Goal: Task Accomplishment & Management: Use online tool/utility

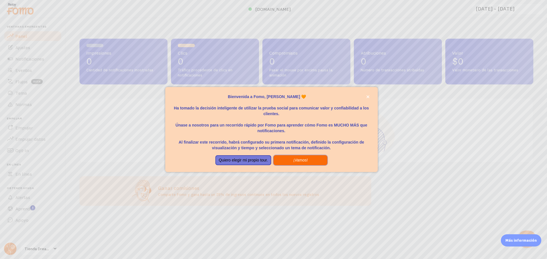
click at [298, 162] on font "¡Vamos!" at bounding box center [300, 160] width 15 height 5
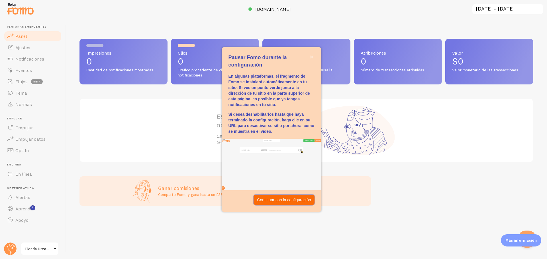
click at [277, 200] on font "Continuar con la configuración" at bounding box center [284, 200] width 54 height 5
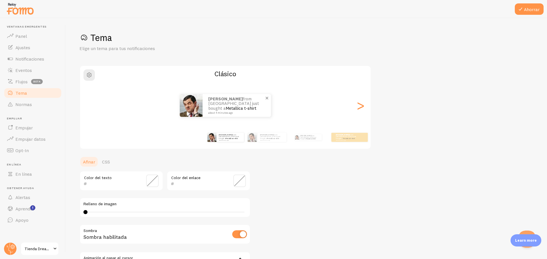
click at [229, 106] on p "Alison from Colombia just bought a Metallica t-shirt about 4 minutes ago" at bounding box center [236, 106] width 57 height 18
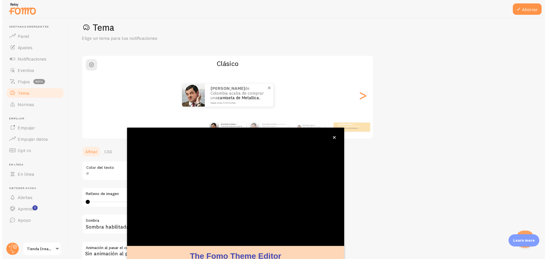
scroll to position [23, 0]
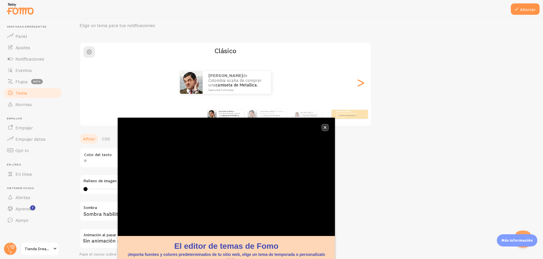
click at [324, 126] on button "cerca," at bounding box center [325, 128] width 6 height 6
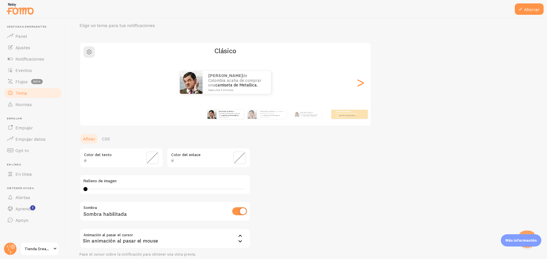
click at [152, 160] on span at bounding box center [152, 158] width 13 height 13
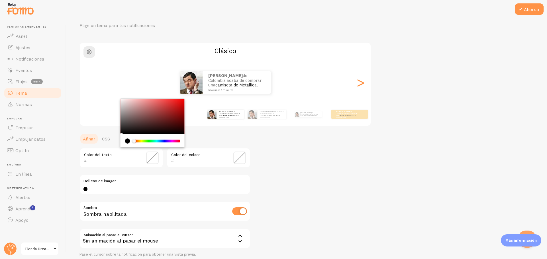
drag, startPoint x: 133, startPoint y: 141, endPoint x: 126, endPoint y: 141, distance: 6.8
click at [126, 141] on div "Chrome color picker" at bounding box center [152, 141] width 55 height 5
click at [238, 157] on span at bounding box center [239, 158] width 13 height 13
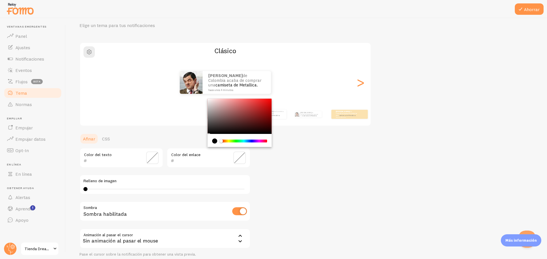
click at [305, 137] on div "Tema Elige un tema para tus notificaciones Clásico Alison de Colombia acaba de …" at bounding box center [306, 144] width 454 height 270
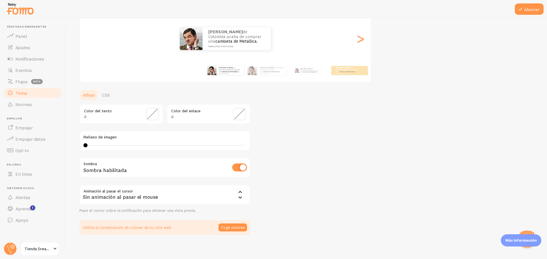
scroll to position [70, 0]
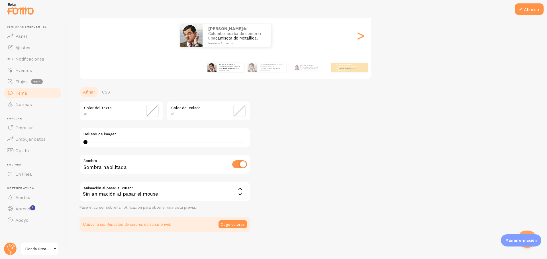
click at [233, 164] on input "checkbox" at bounding box center [239, 165] width 15 height 8
checkbox input "true"
click at [265, 66] on font "de Colombia acaba de comprar una" at bounding box center [271, 67] width 23 height 6
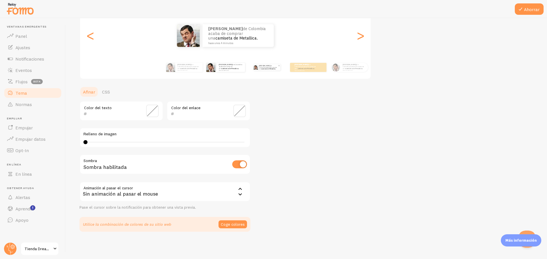
click at [265, 64] on p "Alison de Colombia acaba de comprar una camiseta de Metallica. hace unos 4 minu…" at bounding box center [268, 67] width 19 height 6
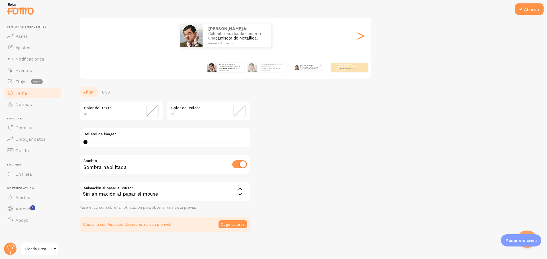
click at [304, 66] on font "de Colombia acaba de comprar una" at bounding box center [309, 67] width 18 height 5
click at [315, 69] on p "Alison de Colombia acaba de comprar una camiseta de Metallica. hace unos 4 minu…" at bounding box center [309, 67] width 19 height 6
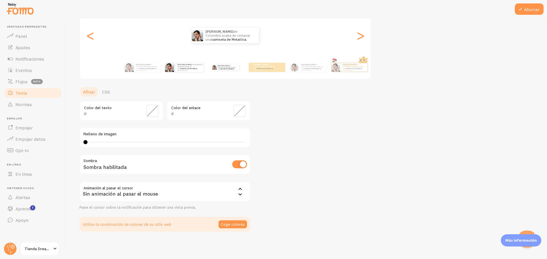
click at [199, 68] on p "Alison de Colombia acaba de comprar una camiseta de Metallica. hace unos 4 minu…" at bounding box center [189, 67] width 24 height 7
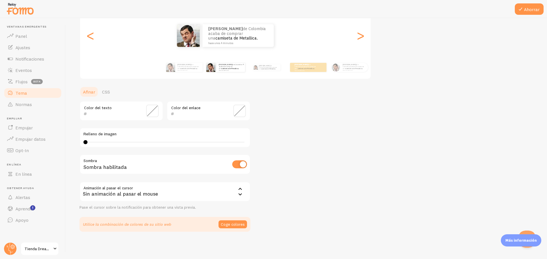
click at [219, 68] on p "Alison de Colombia acaba de comprar una camiseta de Metallica. hace unos 4 minu…" at bounding box center [231, 67] width 24 height 7
click at [180, 72] on div "Alison de Colombia acaba de comprar una camiseta de Metallica. hace unos 4 minu…" at bounding box center [184, 68] width 37 height 16
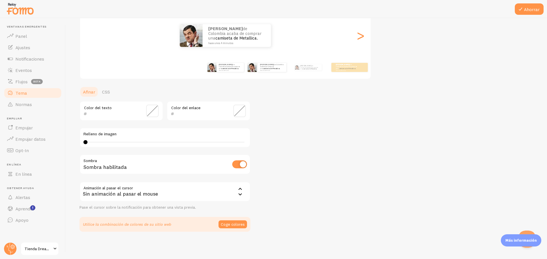
click at [267, 74] on div "Alison de Colombia acaba de comprar una camiseta de Metallica. hace unos 4 minu…" at bounding box center [266, 68] width 37 height 16
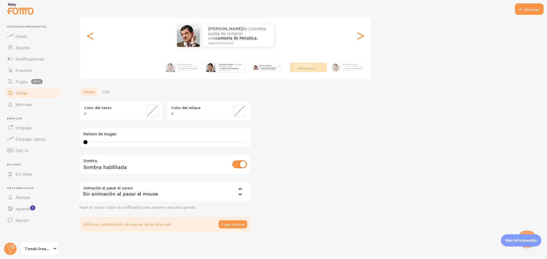
click at [271, 69] on p "Alison de Colombia acaba de comprar una camiseta de Metallica. hace unos 4 minu…" at bounding box center [268, 67] width 19 height 6
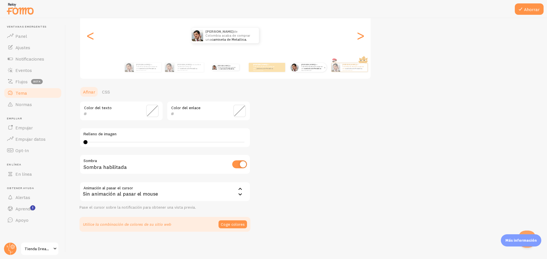
click at [321, 71] on div "Alison de Colombia acaba de comprar una camiseta de Metallica. hace unos 4 minu…" at bounding box center [312, 67] width 27 height 9
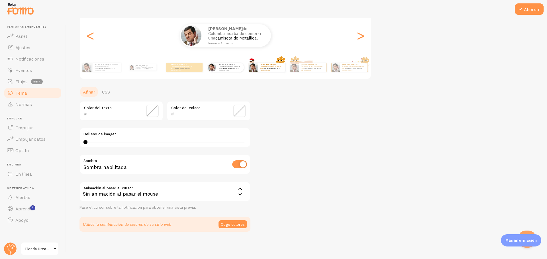
click at [268, 73] on div "Alison de Colombia acaba de comprar una camiseta de Metallica. hace unos 4 minu…" at bounding box center [266, 68] width 37 height 16
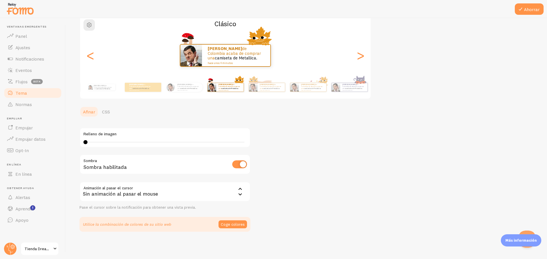
click at [268, 73] on div "Alison de Colombia acaba de comprar una camiseta de Metallica. hace unos 4 minu…" at bounding box center [225, 55] width 291 height 41
click at [109, 89] on p "Alison de Colombia acaba de comprar una camiseta de Metallica. hace unos 4 minu…" at bounding box center [103, 87] width 19 height 6
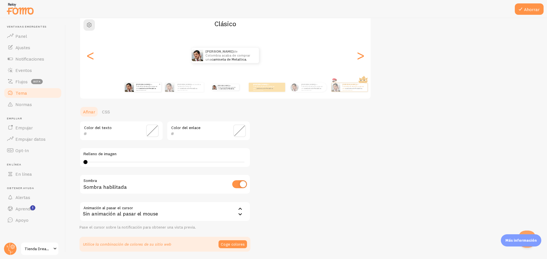
click at [140, 86] on font "de Colombia acaba de comprar una" at bounding box center [146, 86] width 21 height 6
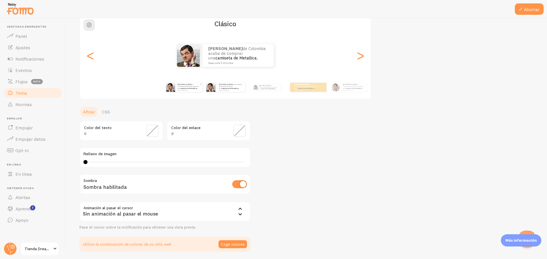
click at [177, 86] on font "de Colombia acaba de comprar una" at bounding box center [187, 86] width 21 height 6
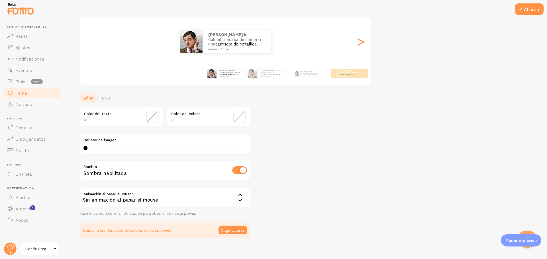
scroll to position [70, 0]
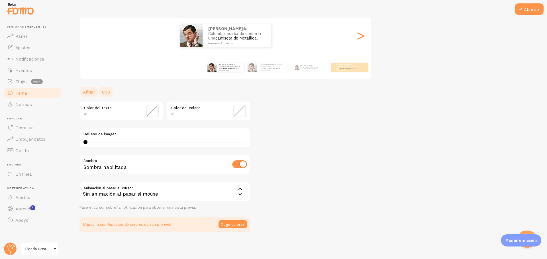
click at [106, 96] on link "CSS" at bounding box center [106, 91] width 15 height 11
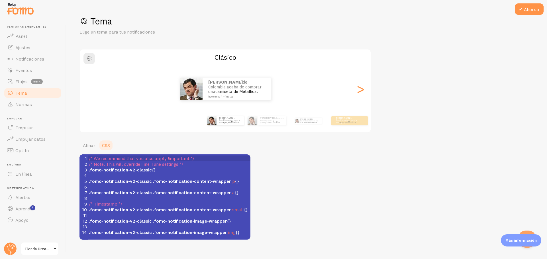
scroll to position [24, 0]
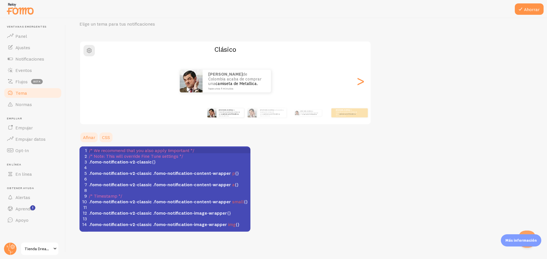
click at [81, 140] on link "Afinar" at bounding box center [88, 137] width 19 height 11
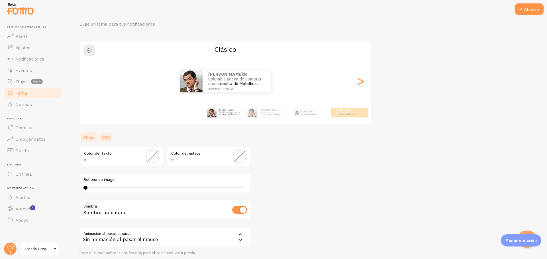
click at [103, 140] on link "CSS" at bounding box center [106, 137] width 15 height 11
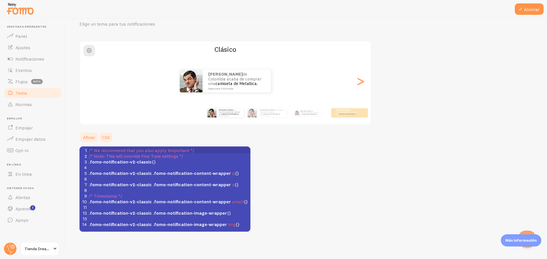
click at [89, 135] on font "Afinar" at bounding box center [89, 138] width 12 height 6
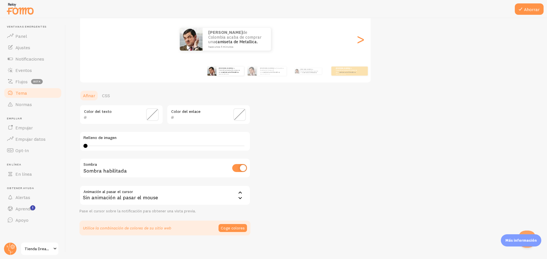
scroll to position [70, 0]
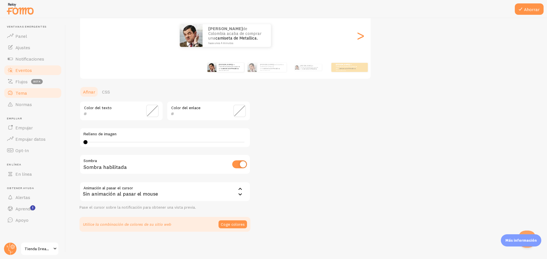
click at [9, 75] on link "Eventos" at bounding box center [32, 70] width 59 height 11
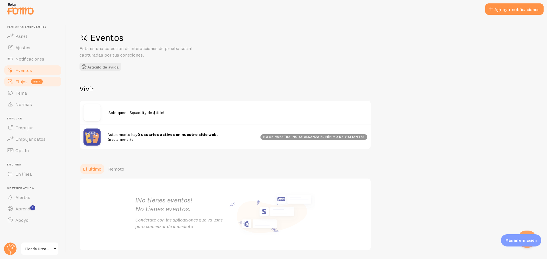
click at [11, 84] on span at bounding box center [10, 81] width 7 height 7
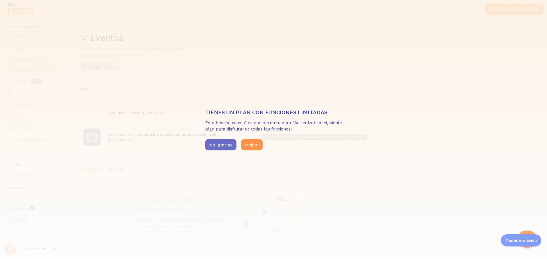
click at [226, 147] on font "No, gracias" at bounding box center [220, 145] width 23 height 6
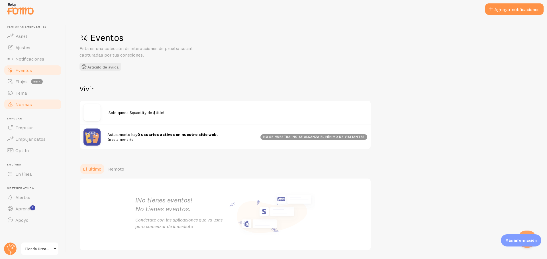
click at [32, 105] on link "Normas" at bounding box center [32, 104] width 59 height 11
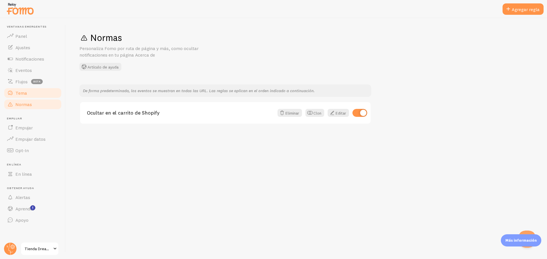
click at [33, 97] on link "Tema" at bounding box center [32, 92] width 59 height 11
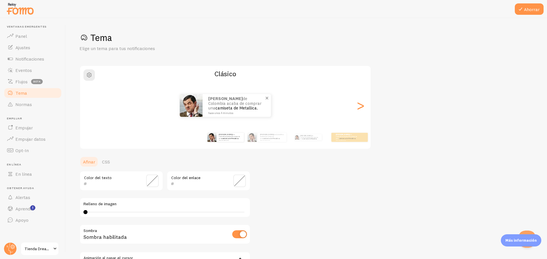
click at [222, 108] on font "camiseta de Metallica." at bounding box center [236, 107] width 42 height 5
click at [37, 175] on link "En línea" at bounding box center [32, 174] width 59 height 11
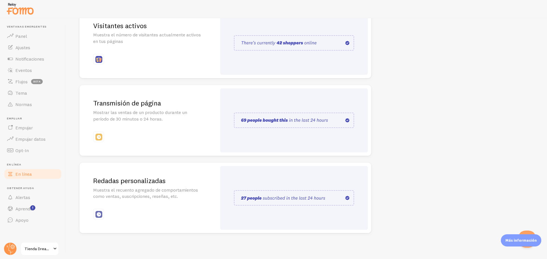
scroll to position [91, 0]
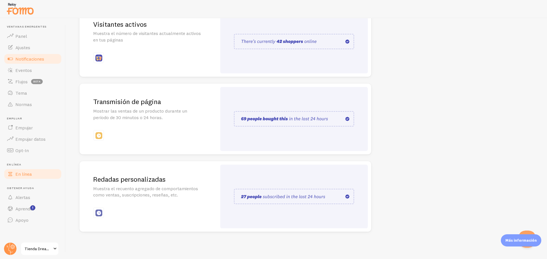
click at [40, 53] on link "Notificaciones" at bounding box center [32, 58] width 59 height 11
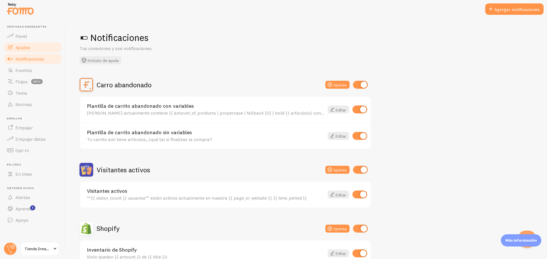
click at [35, 46] on link "Ajustes" at bounding box center [32, 47] width 59 height 11
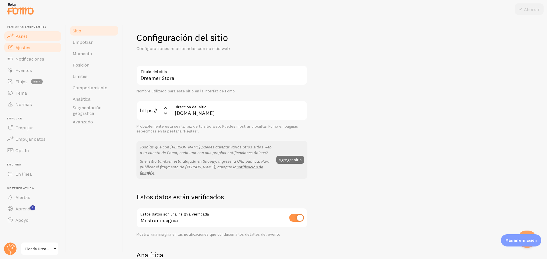
click at [28, 35] on link "Panel" at bounding box center [32, 35] width 59 height 11
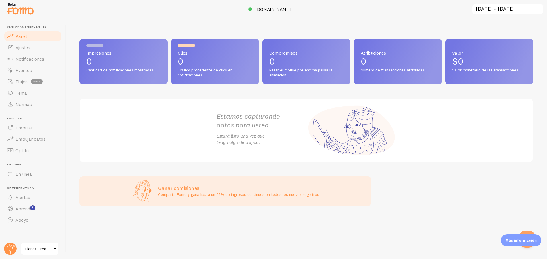
click at [260, 113] on font "Estamos capturando" at bounding box center [248, 116] width 64 height 9
click at [250, 124] on font "datos para usted" at bounding box center [242, 125] width 52 height 9
click at [33, 142] on font "Empujar datos" at bounding box center [30, 139] width 30 height 6
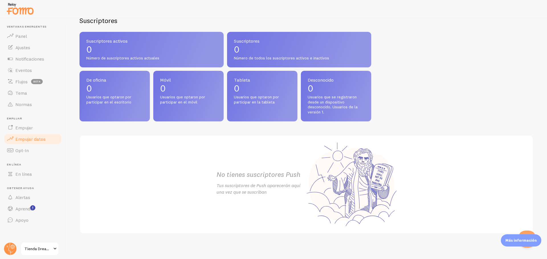
scroll to position [237, 0]
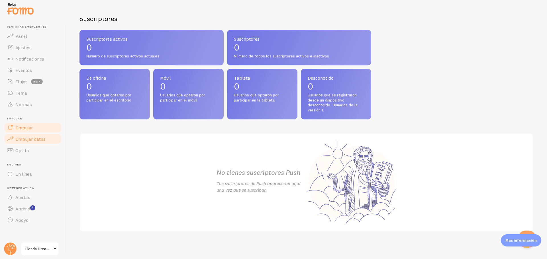
click at [20, 125] on font "Empujar" at bounding box center [23, 128] width 17 height 6
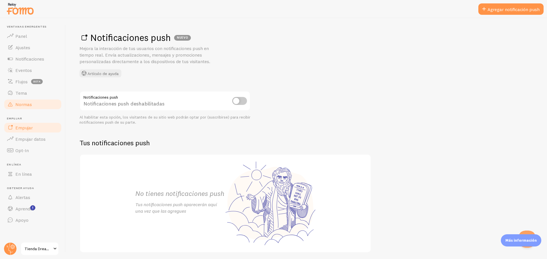
click at [23, 107] on font "Normas" at bounding box center [23, 105] width 17 height 6
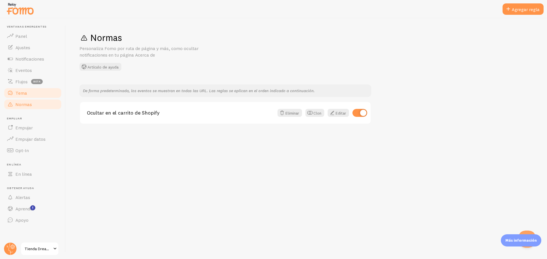
click at [26, 98] on link "Tema" at bounding box center [32, 92] width 59 height 11
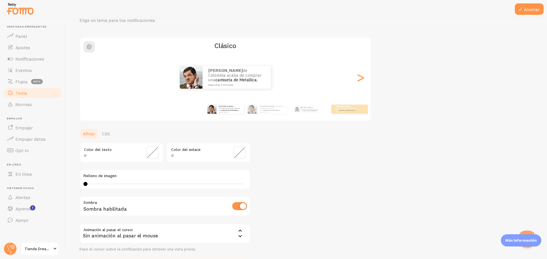
scroll to position [28, 0]
click at [521, 240] on font "Más información" at bounding box center [520, 240] width 31 height 5
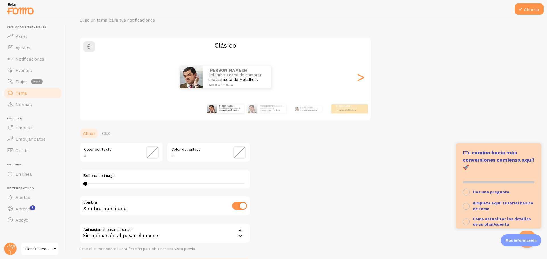
click at [371, 214] on div "Tema Elige un tema para tus notificaciones Clásico Alison de Colombia acaba de …" at bounding box center [306, 138] width 454 height 270
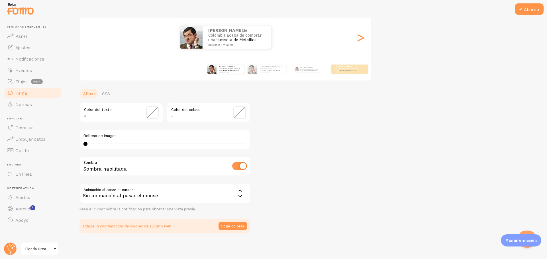
scroll to position [70, 0]
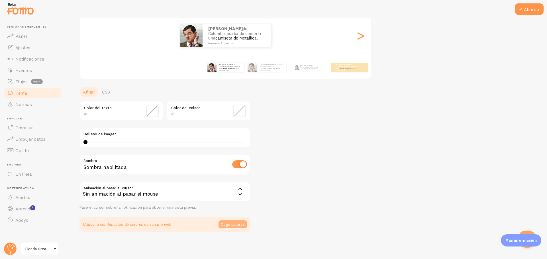
click at [232, 224] on font "Coge colores" at bounding box center [233, 224] width 24 height 5
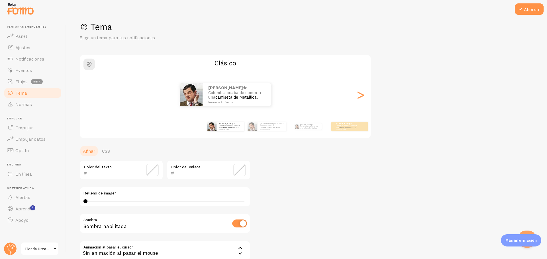
scroll to position [0, 0]
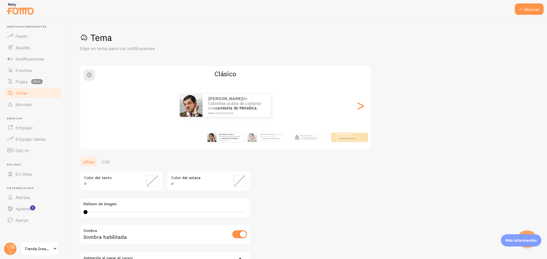
click at [139, 42] on h1 "Tema" at bounding box center [306, 38] width 454 height 12
click at [92, 75] on span "button" at bounding box center [89, 75] width 7 height 7
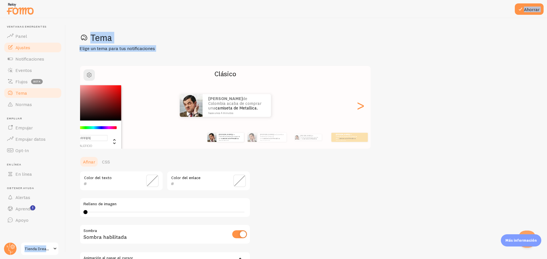
type input "#FFFFFF"
drag, startPoint x: 95, startPoint y: 103, endPoint x: 57, endPoint y: 46, distance: 68.8
click at [57, 46] on main "Ventanas emergentes Panel Ajustes Notificaciones Eventos Flujos beta Tema Norma…" at bounding box center [273, 138] width 547 height 241
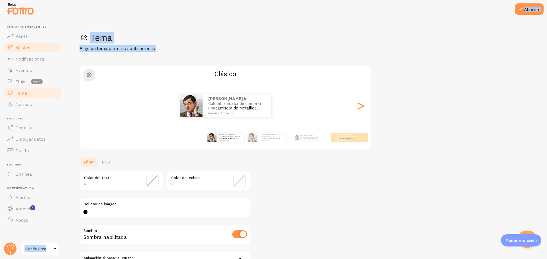
click at [57, 46] on link "Ajustes" at bounding box center [32, 47] width 59 height 11
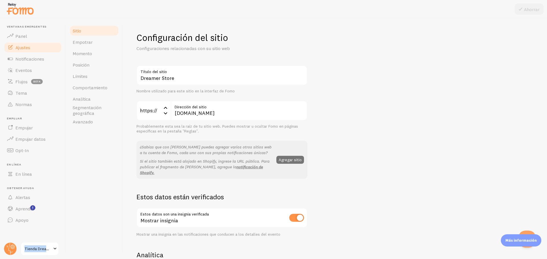
click at [282, 91] on div "Nombre utilizado para este sitio en la interfaz de Fomo" at bounding box center [221, 91] width 171 height 5
click at [34, 92] on link "Tema" at bounding box center [32, 92] width 59 height 11
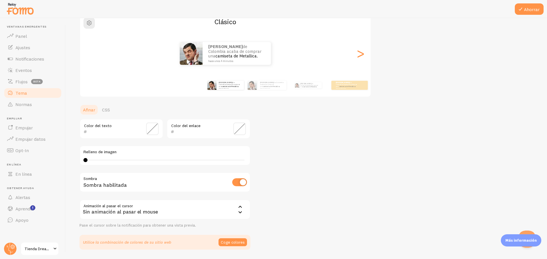
scroll to position [70, 0]
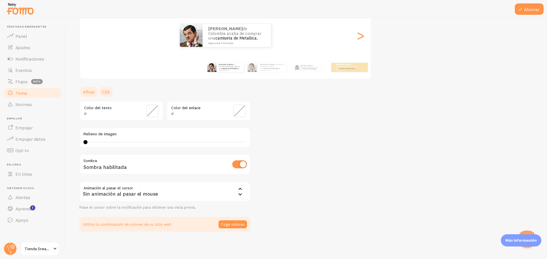
click at [108, 94] on font "CSS" at bounding box center [106, 92] width 8 height 6
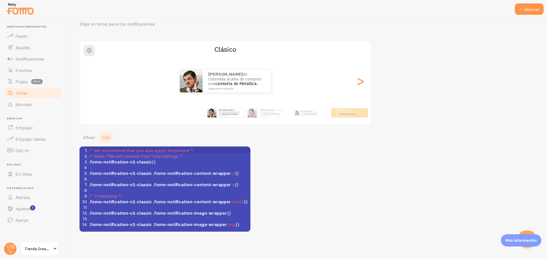
scroll to position [24, 0]
click at [122, 203] on span ".fomo-notification-v2-classic" at bounding box center [120, 202] width 63 height 6
type textarea ".fomo-notification-v2-classic .fomo-notification-content-wrapper small {}"
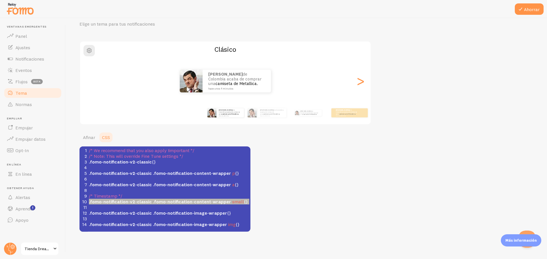
click at [122, 203] on span ".fomo-notification-v2-classic" at bounding box center [120, 202] width 63 height 6
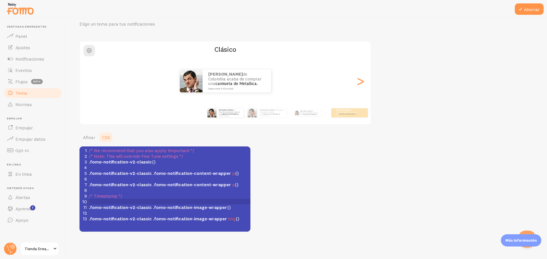
type textarea ".fomo-notification-v2-classic .fomo-notification-content-wrapper small {}"
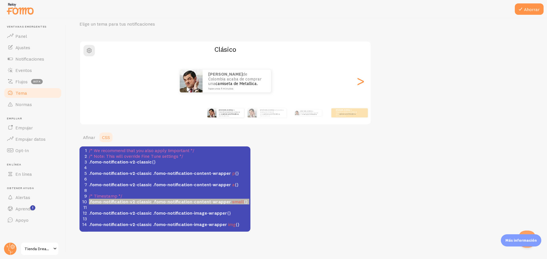
click at [272, 200] on div "Tema Elige un tema para tus notificaciones Clásico Alison de Colombia acaba de …" at bounding box center [306, 119] width 454 height 225
click at [251, 176] on div "Tema Elige un tema para tus notificaciones Clásico Alison de Colombia acaba de …" at bounding box center [306, 119] width 454 height 225
click at [239, 137] on ul "Afinar CSS" at bounding box center [164, 137] width 171 height 11
click at [129, 115] on div "Alison de Colombia acaba de comprar una camiseta de Metallica. hace unos 4 minu…" at bounding box center [225, 113] width 327 height 23
click at [226, 114] on font "camiseta de Metallica." at bounding box center [230, 114] width 17 height 2
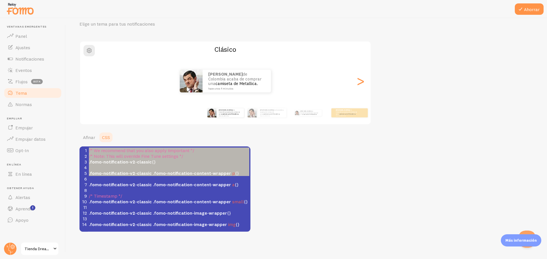
type textarea "/* We recommend that you also apply !important */ /* Note: This will override F…"
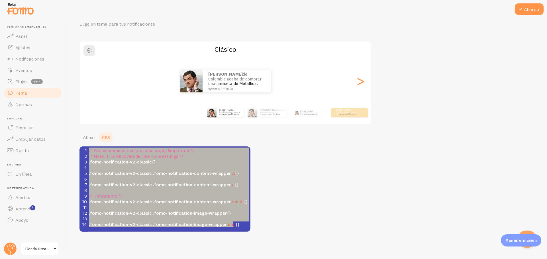
drag, startPoint x: 88, startPoint y: 151, endPoint x: 237, endPoint y: 238, distance: 172.0
click at [237, 238] on div "Ahorrar Tema Elige un tema para tus notificaciones Clásico Alison de Colombia a…" at bounding box center [306, 138] width 481 height 241
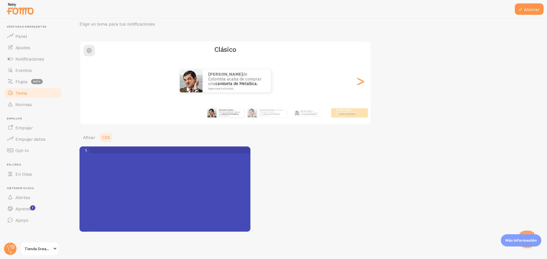
drag, startPoint x: 93, startPoint y: 150, endPoint x: 95, endPoint y: 163, distance: 13.3
click at [95, 163] on div "x 1 1 ​" at bounding box center [171, 197] width 185 height 100
drag, startPoint x: 92, startPoint y: 150, endPoint x: 109, endPoint y: 176, distance: 31.8
click at [109, 176] on div "x 1 1 ​" at bounding box center [171, 197] width 185 height 100
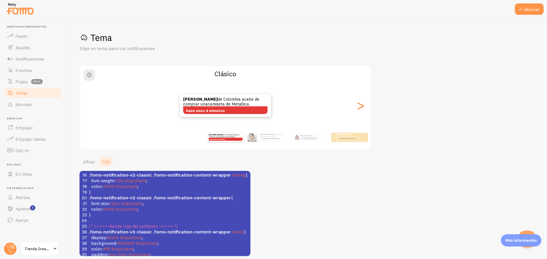
scroll to position [0, 0]
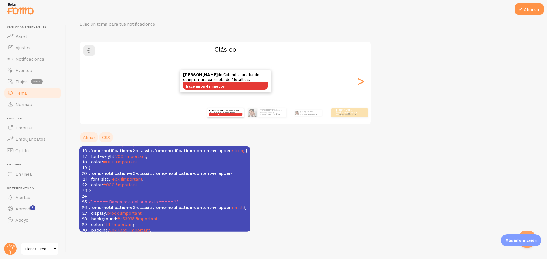
click at [94, 139] on font "Afinar" at bounding box center [89, 138] width 12 height 6
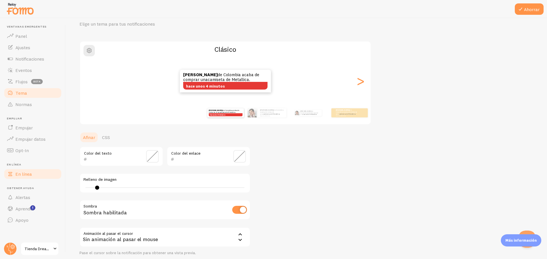
type input "0"
drag, startPoint x: 84, startPoint y: 189, endPoint x: 40, endPoint y: 171, distance: 47.9
click at [40, 171] on main "Ventanas emergentes Panel Ajustes Notificaciones Eventos Flujos beta Tema Norma…" at bounding box center [273, 138] width 547 height 241
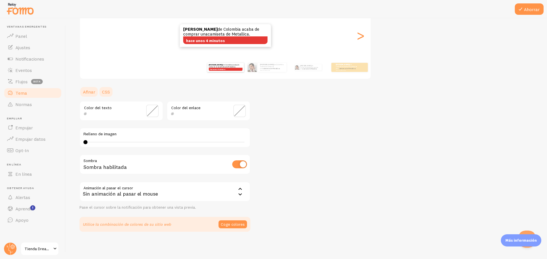
click at [112, 91] on link "CSS" at bounding box center [106, 91] width 15 height 11
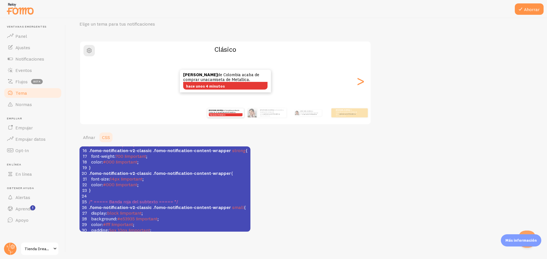
scroll to position [24, 0]
click at [362, 82] on font ">" at bounding box center [360, 80] width 9 height 19
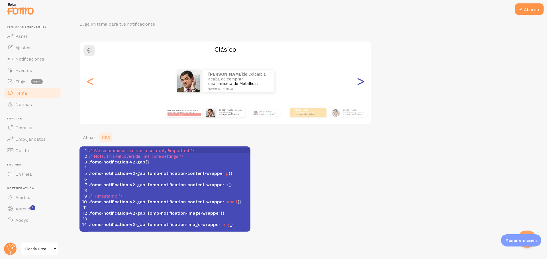
scroll to position [0, 0]
click at [360, 84] on font ">" at bounding box center [360, 80] width 9 height 19
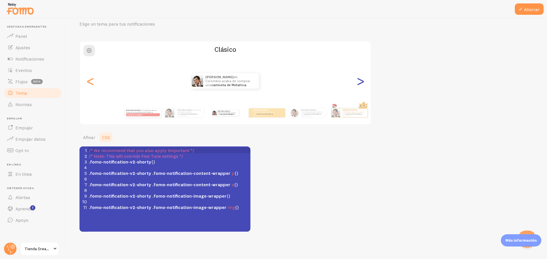
click at [357, 87] on font ">" at bounding box center [360, 80] width 9 height 19
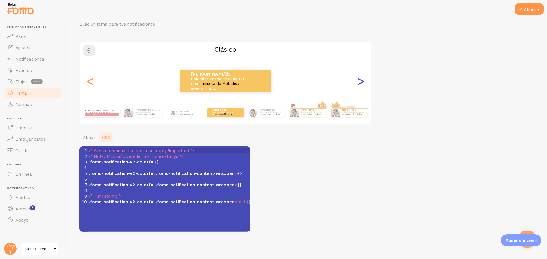
click at [357, 87] on font ">" at bounding box center [360, 80] width 9 height 19
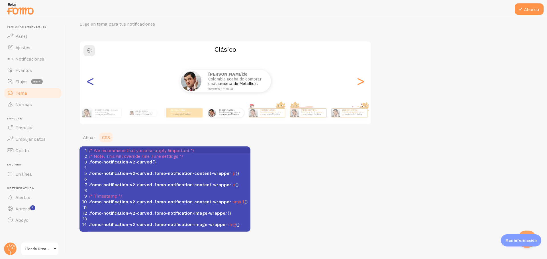
click at [89, 87] on font "<" at bounding box center [90, 80] width 9 height 19
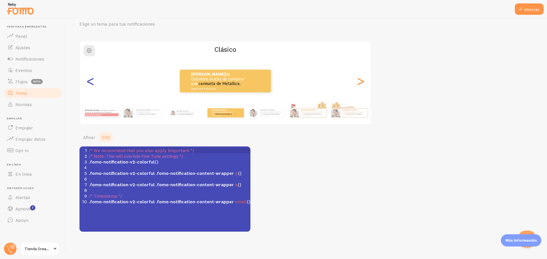
click at [89, 87] on font "<" at bounding box center [90, 80] width 9 height 19
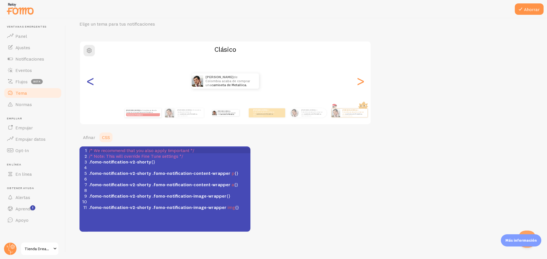
click at [89, 87] on font "<" at bounding box center [90, 80] width 9 height 19
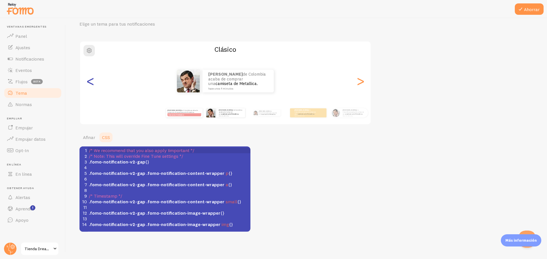
click at [89, 87] on font "<" at bounding box center [90, 80] width 9 height 19
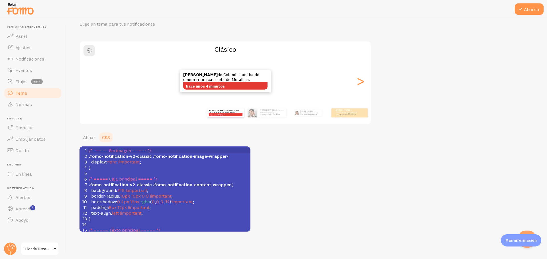
click at [89, 87] on div "Alison de Colombia acaba de comprar una camiseta de Metallica. hace unos 4 minu…" at bounding box center [225, 81] width 291 height 41
click at [89, 87] on div "Alison de Colombia acaba de comprar una camiseta de Metallica. hace unos 4 minu…" at bounding box center [225, 81] width 291 height 23
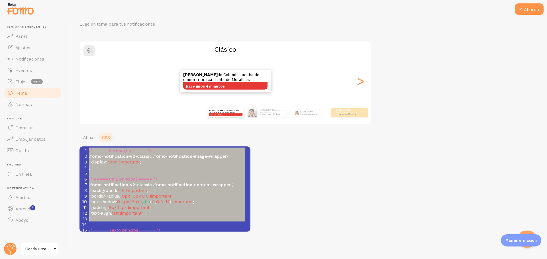
scroll to position [18, 0]
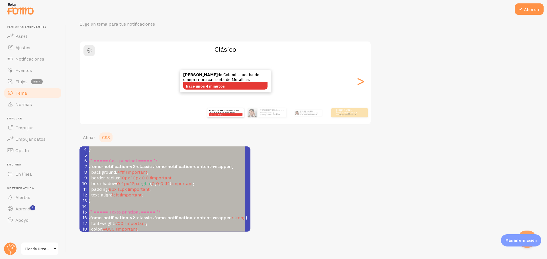
drag, startPoint x: 89, startPoint y: 150, endPoint x: 181, endPoint y: 238, distance: 127.5
click at [181, 237] on div "Ahorrar Tema Elige un tema para tus notificaciones Clásico Alison de Colombia a…" at bounding box center [306, 138] width 481 height 241
type textarea "/* ===== Sin imagen ===== */ .fomo-notification-v2-classic .fomo-notification-i…"
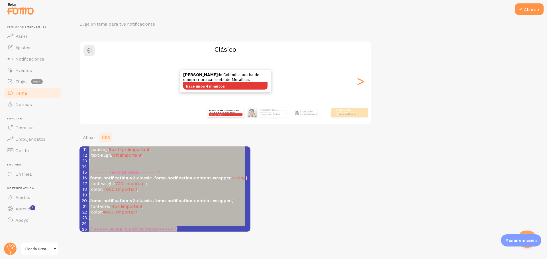
scroll to position [0, 0]
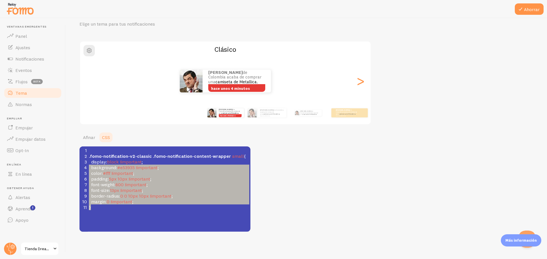
type textarea ".fomo-notification-v2-classic .fomo-notification-content-wrapper small{ display…"
drag, startPoint x: 112, startPoint y: 224, endPoint x: 73, endPoint y: 144, distance: 89.8
click at [73, 146] on div "Ahorrar Tema Elige un tema para tus notificaciones Clásico Alison de Colombia a…" at bounding box center [306, 138] width 481 height 241
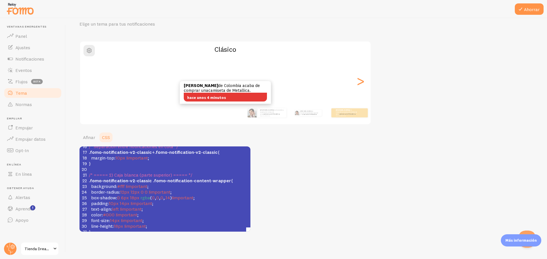
scroll to position [18, 0]
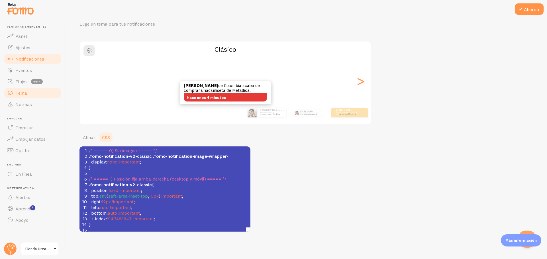
click at [28, 54] on link "Notificaciones" at bounding box center [32, 58] width 59 height 11
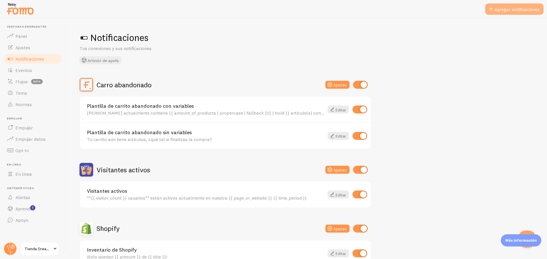
click at [487, 9] on span at bounding box center [490, 9] width 7 height 7
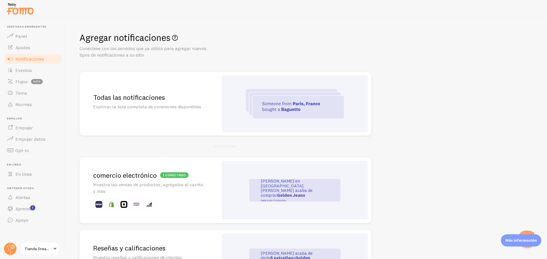
click at [37, 58] on font "Notificaciones" at bounding box center [29, 59] width 29 height 6
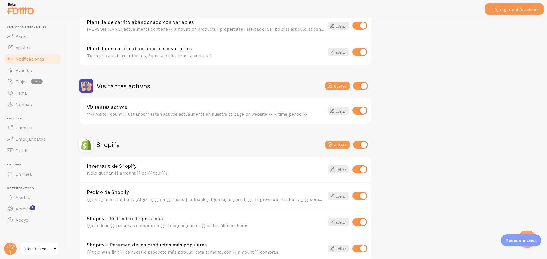
scroll to position [28, 0]
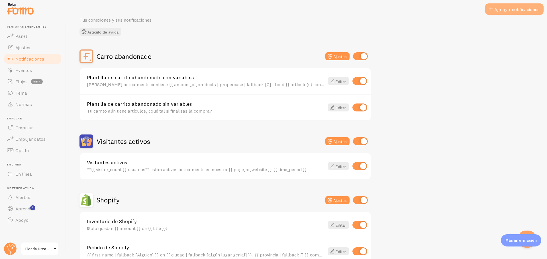
click at [510, 8] on font "Agregar notificaciones" at bounding box center [516, 10] width 45 height 6
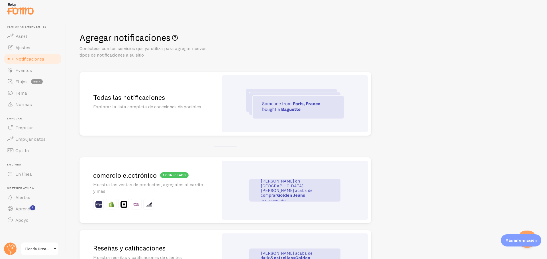
scroll to position [114, 0]
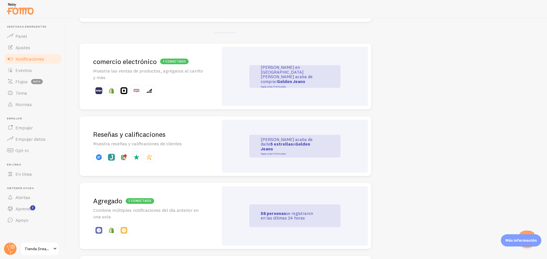
click at [226, 86] on div "John en San Francisco acaba de comprar Golden Jeans hace unos 4 minutos" at bounding box center [295, 77] width 146 height 60
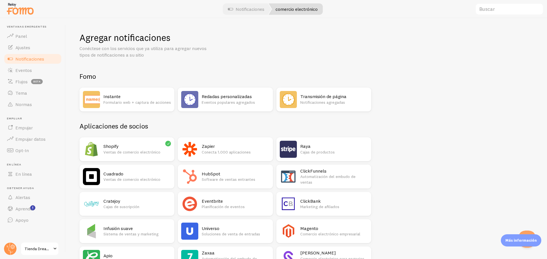
click at [119, 103] on font "Formulario web + captura de acciones" at bounding box center [137, 102] width 68 height 5
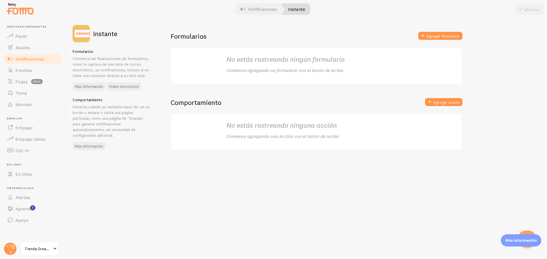
click at [230, 64] on div "No estás rastreando ningún formulario Comience agregando un formulario con el b…" at bounding box center [316, 66] width 180 height 22
click at [243, 60] on font "No estás rastreando ningún formulario" at bounding box center [285, 59] width 118 height 9
click at [254, 60] on font "No estás rastreando ningún formulario" at bounding box center [285, 59] width 118 height 9
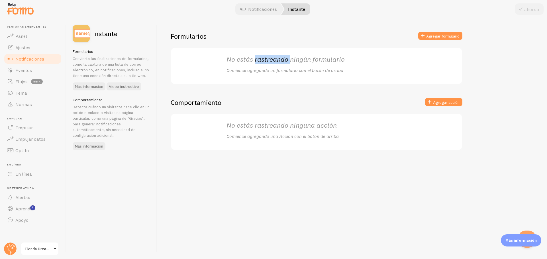
click at [254, 60] on font "No estás rastreando ningún formulario" at bounding box center [285, 59] width 118 height 9
drag, startPoint x: 250, startPoint y: 115, endPoint x: 250, endPoint y: 119, distance: 3.4
click at [250, 116] on div "No estás rastreando ninguna acción Comience agregando una Acción con el botón d…" at bounding box center [317, 132] width 194 height 36
click at [261, 13] on link "Notificaciones" at bounding box center [259, 8] width 50 height 11
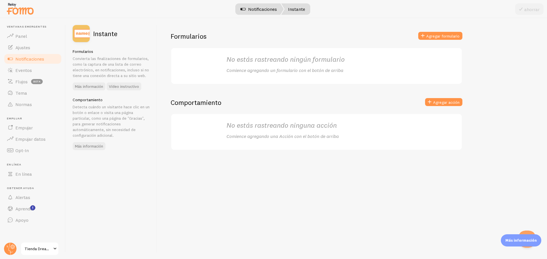
click at [261, 13] on div at bounding box center [273, 9] width 547 height 18
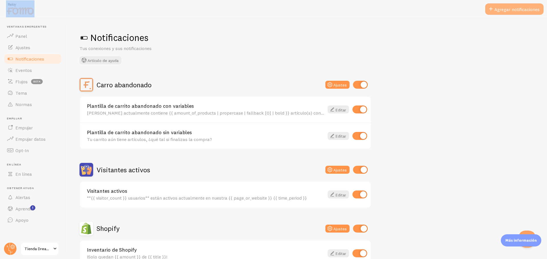
click at [524, 8] on font "Agregar notificaciones" at bounding box center [516, 10] width 45 height 6
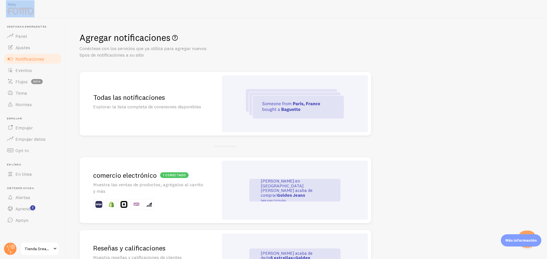
click at [280, 186] on font "John en San Francisco acaba de comprar" at bounding box center [287, 189] width 52 height 20
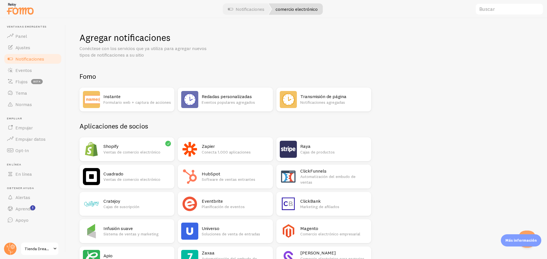
click at [247, 103] on font "Eventos populares agregados" at bounding box center [228, 102] width 53 height 5
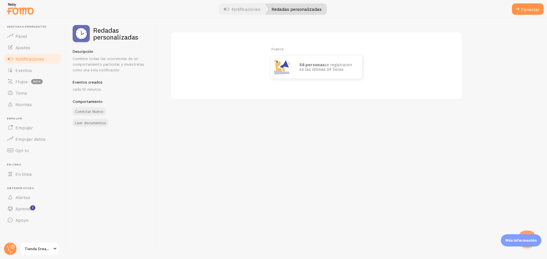
click at [293, 64] on img at bounding box center [282, 67] width 23 height 23
click at [92, 86] on div "Eventos creados cada 10 minutos" at bounding box center [111, 86] width 77 height 13
click at [281, 58] on img at bounding box center [282, 67] width 23 height 23
click at [277, 68] on img at bounding box center [282, 67] width 23 height 23
click at [86, 122] on font "Leer documentos" at bounding box center [90, 122] width 31 height 5
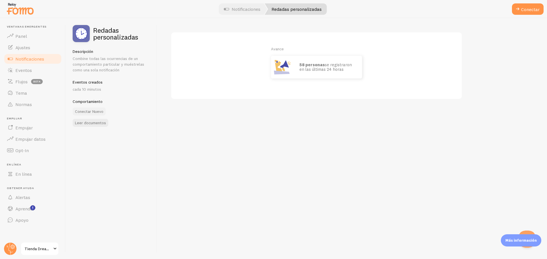
click at [99, 111] on font "Conectar Nuevo" at bounding box center [89, 111] width 28 height 5
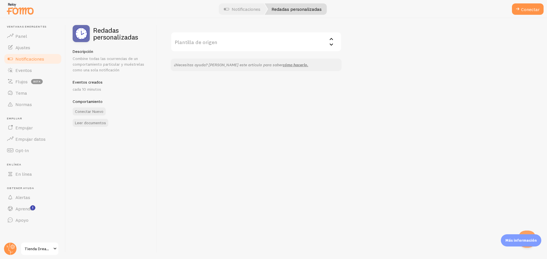
click at [203, 38] on input "Plantilla de origen" at bounding box center [256, 42] width 171 height 20
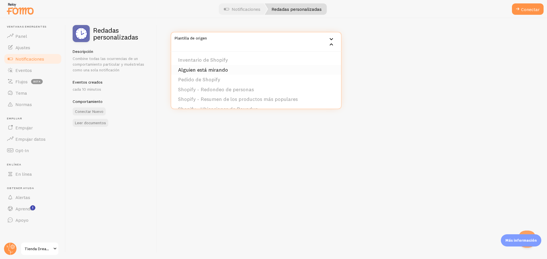
scroll to position [28, 0]
click at [370, 111] on div "Plantilla de origen Inventario de Shopify Alguien está mirando Pedido de Shopif…" at bounding box center [352, 138] width 390 height 241
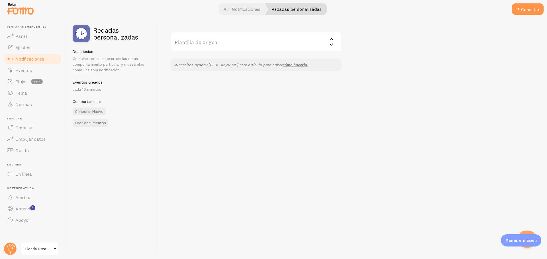
click at [249, 41] on input "Plantilla de origen" at bounding box center [256, 42] width 171 height 20
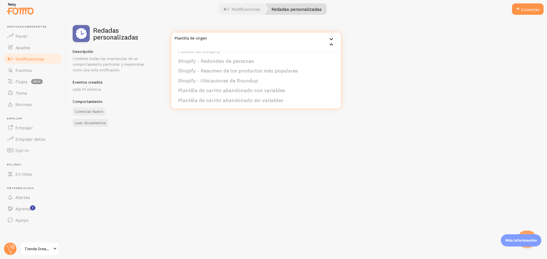
click at [94, 32] on font "Redadas personalizadas" at bounding box center [115, 33] width 45 height 15
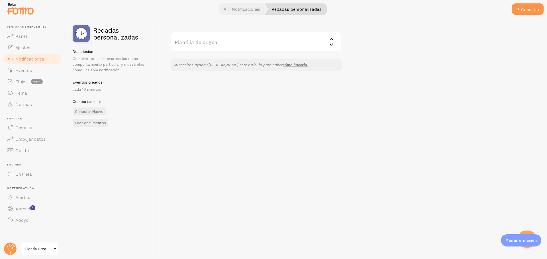
click at [83, 37] on img at bounding box center [81, 33] width 17 height 17
click at [45, 55] on link "Notificaciones" at bounding box center [32, 58] width 59 height 11
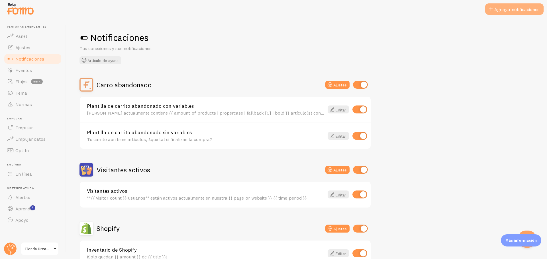
click at [523, 13] on button "Agregar notificaciones" at bounding box center [514, 8] width 58 height 11
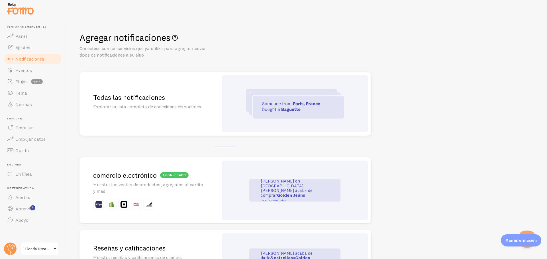
click at [299, 199] on small "hace unos 4 minutos" at bounding box center [288, 200] width 55 height 3
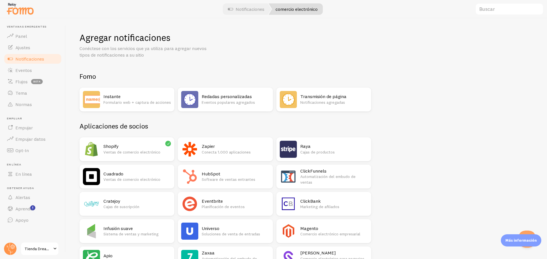
click at [348, 90] on div "Transmisión de página Notificaciones agregadas" at bounding box center [323, 100] width 95 height 24
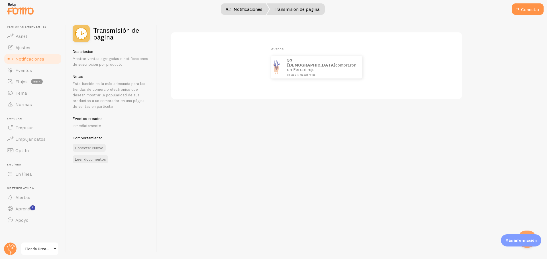
click at [228, 12] on span at bounding box center [228, 9] width 7 height 7
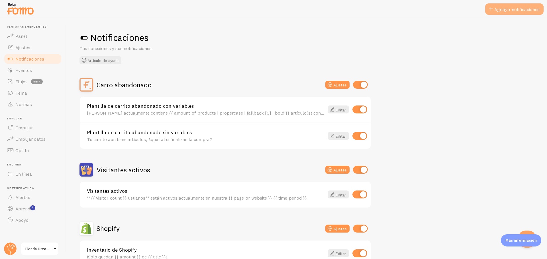
click at [524, 13] on button "Agregar notificaciones" at bounding box center [514, 8] width 58 height 11
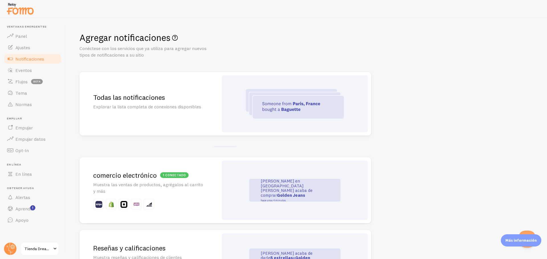
click at [152, 170] on div "1 conectado comercio electrónico Muestra las ventas de productos, agrégalos al …" at bounding box center [148, 191] width 139 height 66
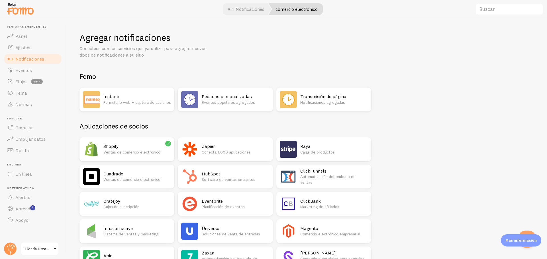
click at [134, 103] on font "Formulario web + captura de acciones" at bounding box center [137, 102] width 68 height 5
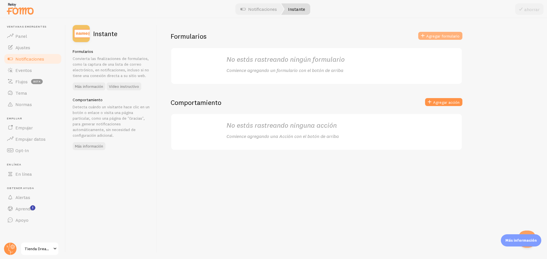
click at [445, 39] on button "Agregar formulario" at bounding box center [440, 36] width 44 height 8
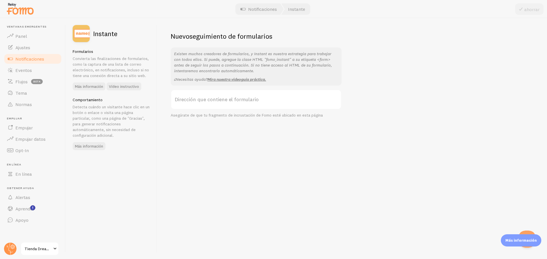
click at [186, 103] on label "Dirección que contiene el formulario" at bounding box center [256, 100] width 171 height 20
click at [186, 103] on input "Dirección que contiene el formulario" at bounding box center [256, 100] width 171 height 20
click at [257, 5] on link "Notificaciones" at bounding box center [259, 8] width 50 height 11
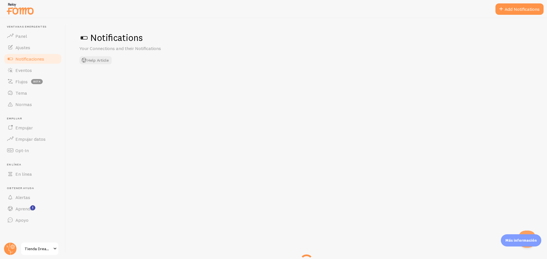
click at [257, 5] on div at bounding box center [273, 9] width 547 height 18
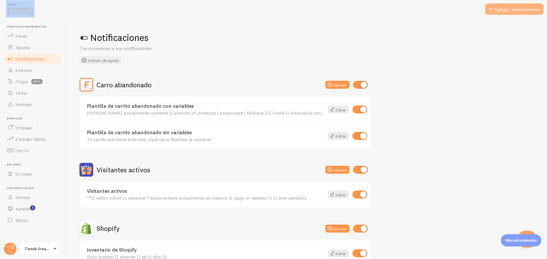
click at [493, 14] on button "Agregar notificaciones" at bounding box center [514, 8] width 58 height 11
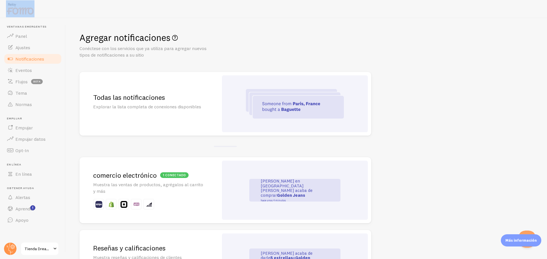
click at [244, 161] on div "John en San Francisco acaba de comprar Golden Jeans hace unos 4 minutos" at bounding box center [295, 191] width 146 height 60
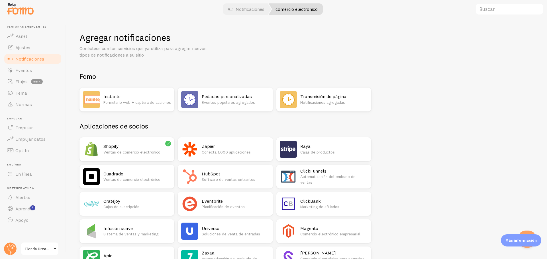
click at [118, 100] on font "Formulario web + captura de acciones" at bounding box center [137, 102] width 68 height 5
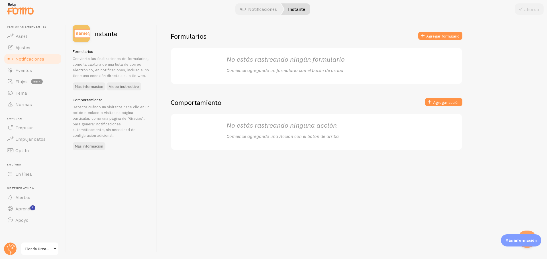
click at [447, 40] on div "Formularios Agregar formulario" at bounding box center [317, 40] width 292 height 16
click at [446, 35] on font "Agregar formulario" at bounding box center [442, 36] width 33 height 5
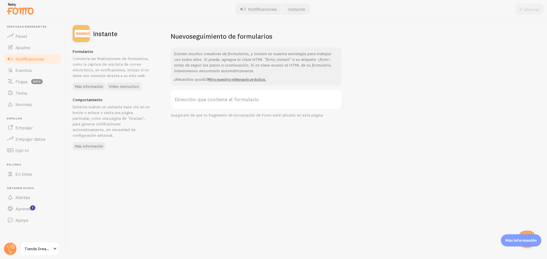
click at [224, 95] on label "Dirección que contiene el formulario" at bounding box center [256, 100] width 171 height 20
click at [224, 95] on input "Dirección que contiene el formulario" at bounding box center [256, 100] width 171 height 20
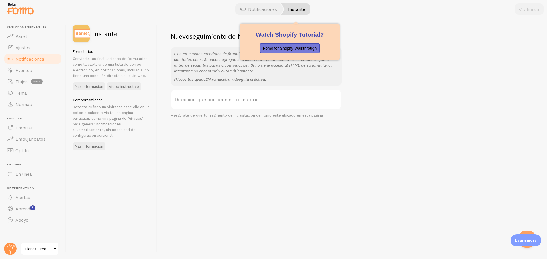
click at [295, 6] on font "Instante" at bounding box center [296, 9] width 17 height 6
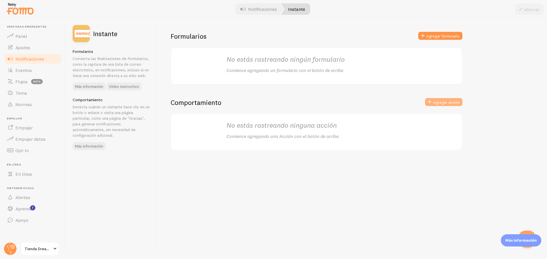
click at [427, 103] on span at bounding box center [429, 102] width 7 height 7
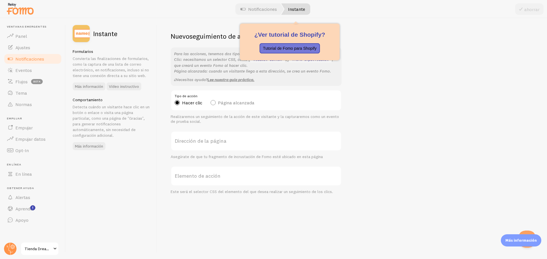
click at [295, 12] on font "Instante" at bounding box center [296, 9] width 17 height 6
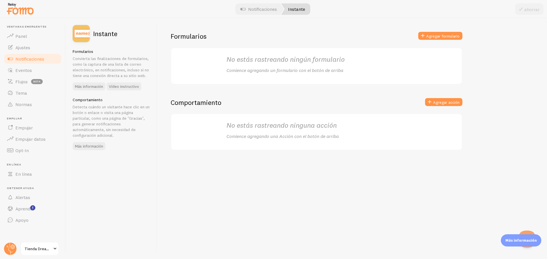
click at [436, 31] on div "Formularios Agregar formulario No estás rastreando ningún formulario Comience a…" at bounding box center [352, 138] width 390 height 241
click at [445, 37] on font "Agregar formulario" at bounding box center [442, 36] width 33 height 5
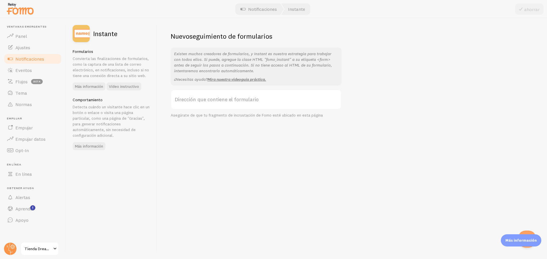
click at [195, 100] on font "Dirección que contiene el formulario" at bounding box center [217, 99] width 84 height 7
click at [195, 100] on input "Dirección que contiene el formulario" at bounding box center [256, 100] width 171 height 20
click at [239, 80] on font "Mira nuestra videoguía práctica." at bounding box center [236, 79] width 59 height 5
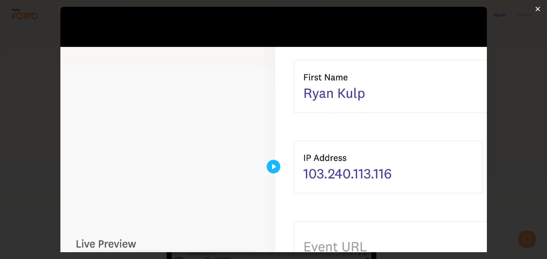
click at [262, 160] on div at bounding box center [273, 167] width 427 height 320
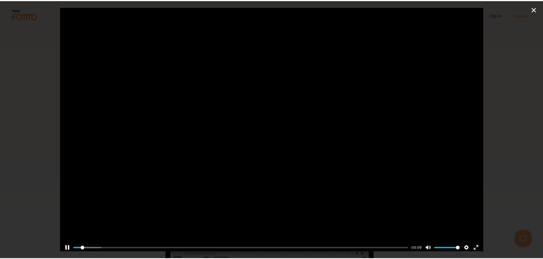
scroll to position [71, 0]
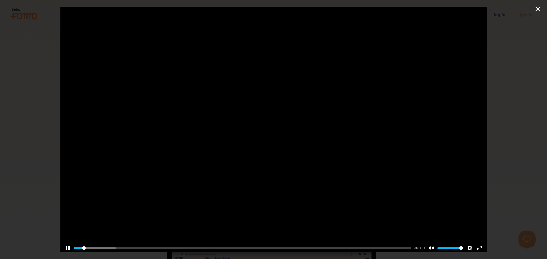
drag, startPoint x: 155, startPoint y: 242, endPoint x: 156, endPoint y: 246, distance: 4.1
click at [156, 244] on div "Pause Play % buffered 04:35 -05:08 Unmute Mute Disable captions Enable captions…" at bounding box center [273, 245] width 427 height 22
click at [169, 246] on input "Seek" at bounding box center [243, 248] width 338 height 5
click at [197, 247] on input "Seek" at bounding box center [243, 248] width 338 height 5
click at [224, 249] on div "Pause Play % buffered 02:16 -03:18 Unmute Mute Disable captions Enable captions…" at bounding box center [273, 245] width 427 height 22
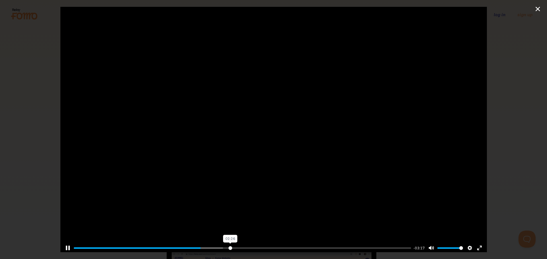
click at [228, 246] on input "Seek" at bounding box center [243, 248] width 338 height 5
click at [256, 246] on input "Seek" at bounding box center [243, 248] width 338 height 5
click at [273, 246] on input "Seek" at bounding box center [243, 248] width 338 height 5
click at [292, 246] on input "Seek" at bounding box center [243, 248] width 338 height 5
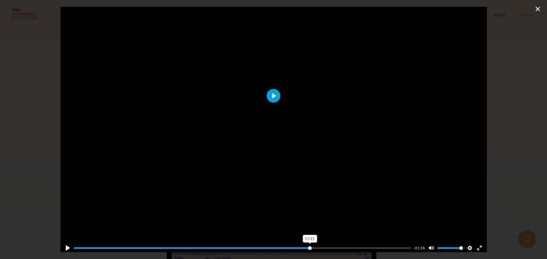
click at [307, 246] on input "Seek" at bounding box center [243, 248] width 338 height 5
click at [321, 246] on input "Seek" at bounding box center [243, 248] width 338 height 5
click at [332, 246] on input "Seek" at bounding box center [243, 248] width 338 height 5
click at [345, 246] on input "Seek" at bounding box center [243, 248] width 338 height 5
click at [357, 248] on div "Pause Play % buffered 04:29 -00:57 Unmute Mute Disable captions Enable captions…" at bounding box center [273, 245] width 427 height 22
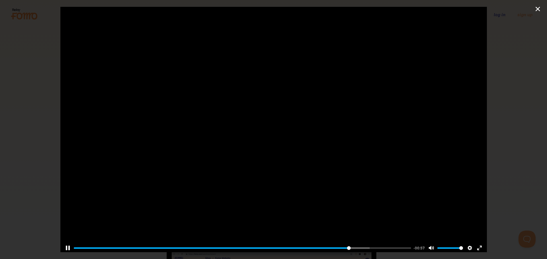
click at [357, 248] on div "Pause Play % buffered 04:29 -00:57 Unmute Mute Disable captions Enable captions…" at bounding box center [273, 245] width 427 height 22
click at [367, 246] on input "Seek" at bounding box center [243, 248] width 338 height 5
click at [377, 246] on input "Seek" at bounding box center [243, 248] width 338 height 5
click at [389, 246] on input "Seek" at bounding box center [243, 248] width 338 height 5
click at [398, 246] on input "Seek" at bounding box center [243, 248] width 338 height 5
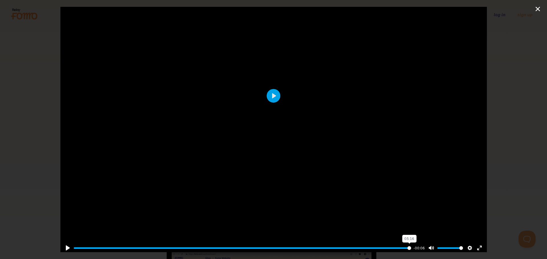
click at [406, 246] on input "Seek" at bounding box center [243, 248] width 338 height 5
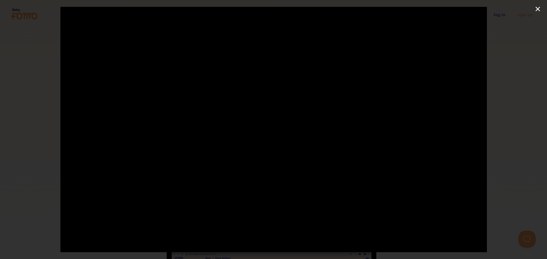
click at [535, 9] on div "Pause Play % buffered 05:10 -05:06 Unmute Mute Disable captions Enable captions…" at bounding box center [273, 129] width 547 height 259
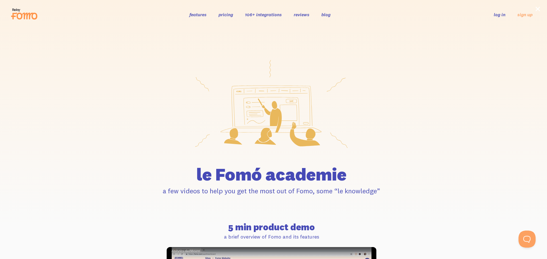
type input "2.98"
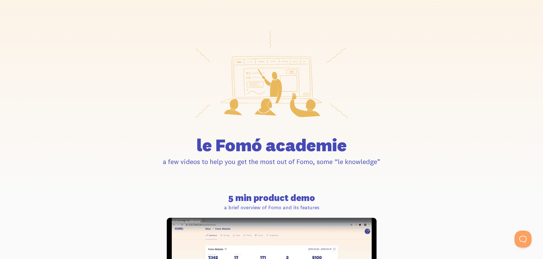
scroll to position [114, 0]
